Goal: Task Accomplishment & Management: Use online tool/utility

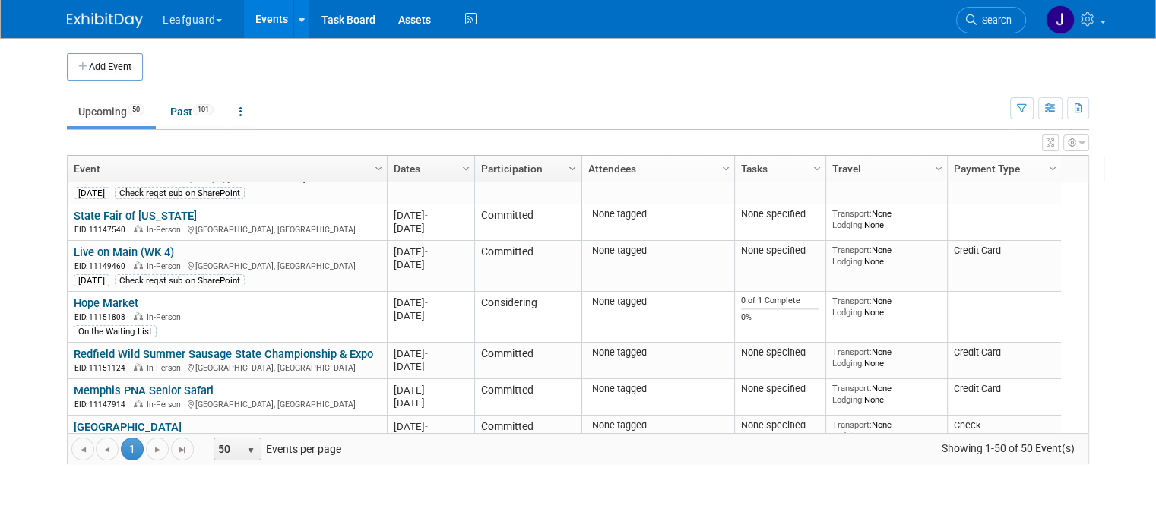
click at [566, 170] on span "Column Settings" at bounding box center [572, 169] width 12 height 12
click at [1089, 138] on button "button" at bounding box center [1076, 142] width 26 height 17
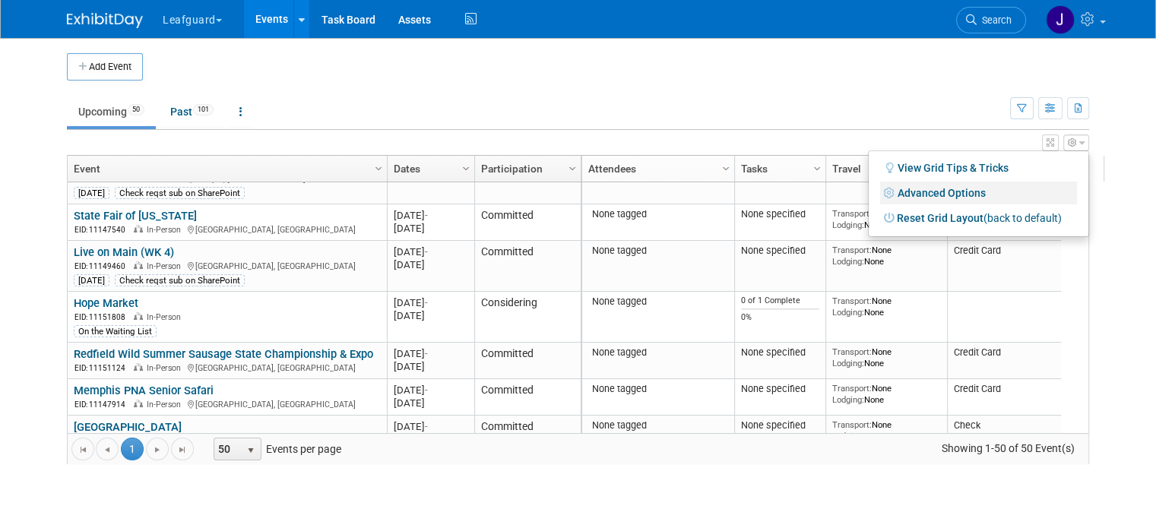
drag, startPoint x: 988, startPoint y: 192, endPoint x: 975, endPoint y: 197, distance: 13.7
click at [988, 193] on link "Advanced Options" at bounding box center [978, 193] width 197 height 23
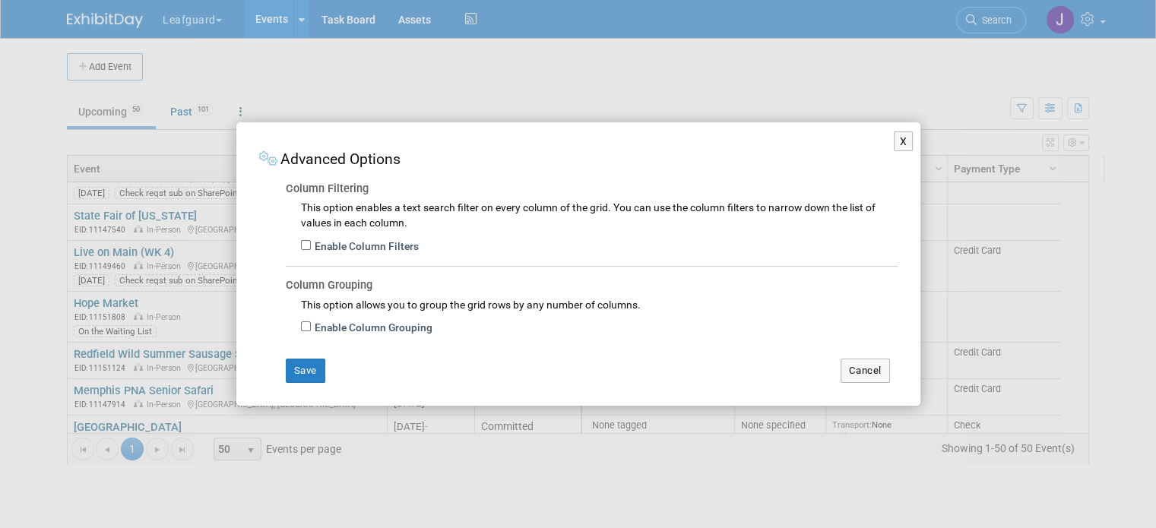
click at [405, 250] on label "Enable Column Filters" at bounding box center [365, 246] width 108 height 15
click at [311, 250] on input "Enable Column Filters" at bounding box center [306, 245] width 10 height 10
checkbox input "true"
click at [305, 372] on button "Save" at bounding box center [306, 371] width 40 height 24
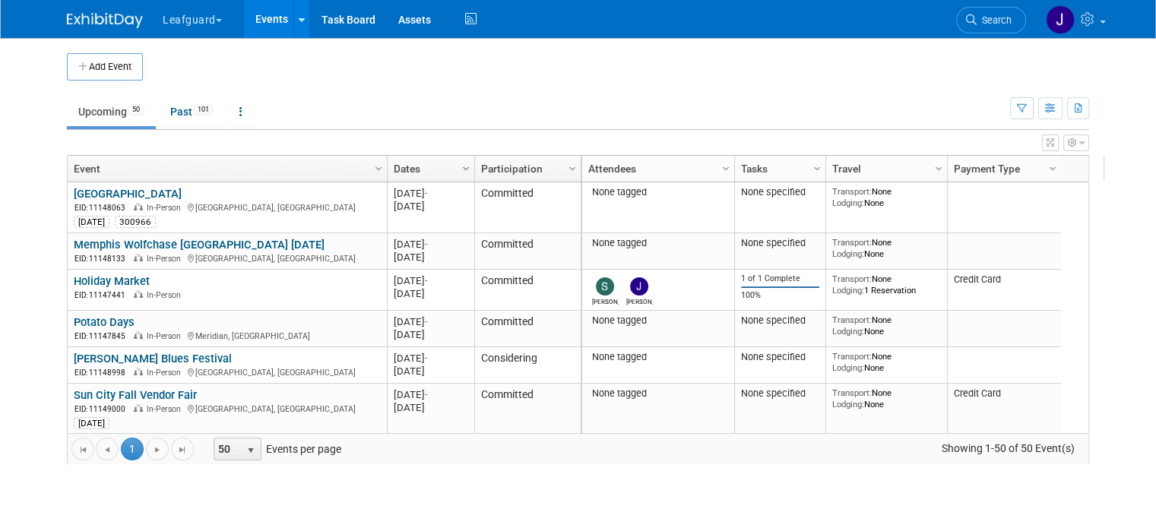
click at [460, 168] on span "Column Settings" at bounding box center [466, 169] width 12 height 12
click at [566, 167] on span "Column Settings" at bounding box center [572, 169] width 12 height 12
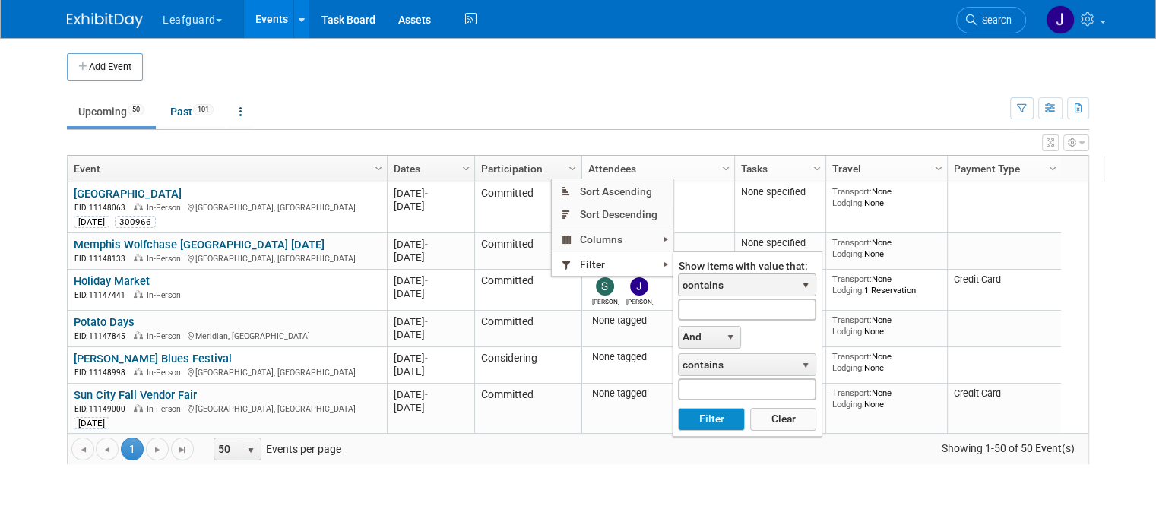
click at [723, 281] on span "contains" at bounding box center [737, 284] width 117 height 21
click at [723, 304] on input "text" at bounding box center [747, 310] width 138 height 22
click at [717, 416] on button "Filter" at bounding box center [711, 419] width 66 height 23
type input "Check"
